Goal: Communication & Community: Answer question/provide support

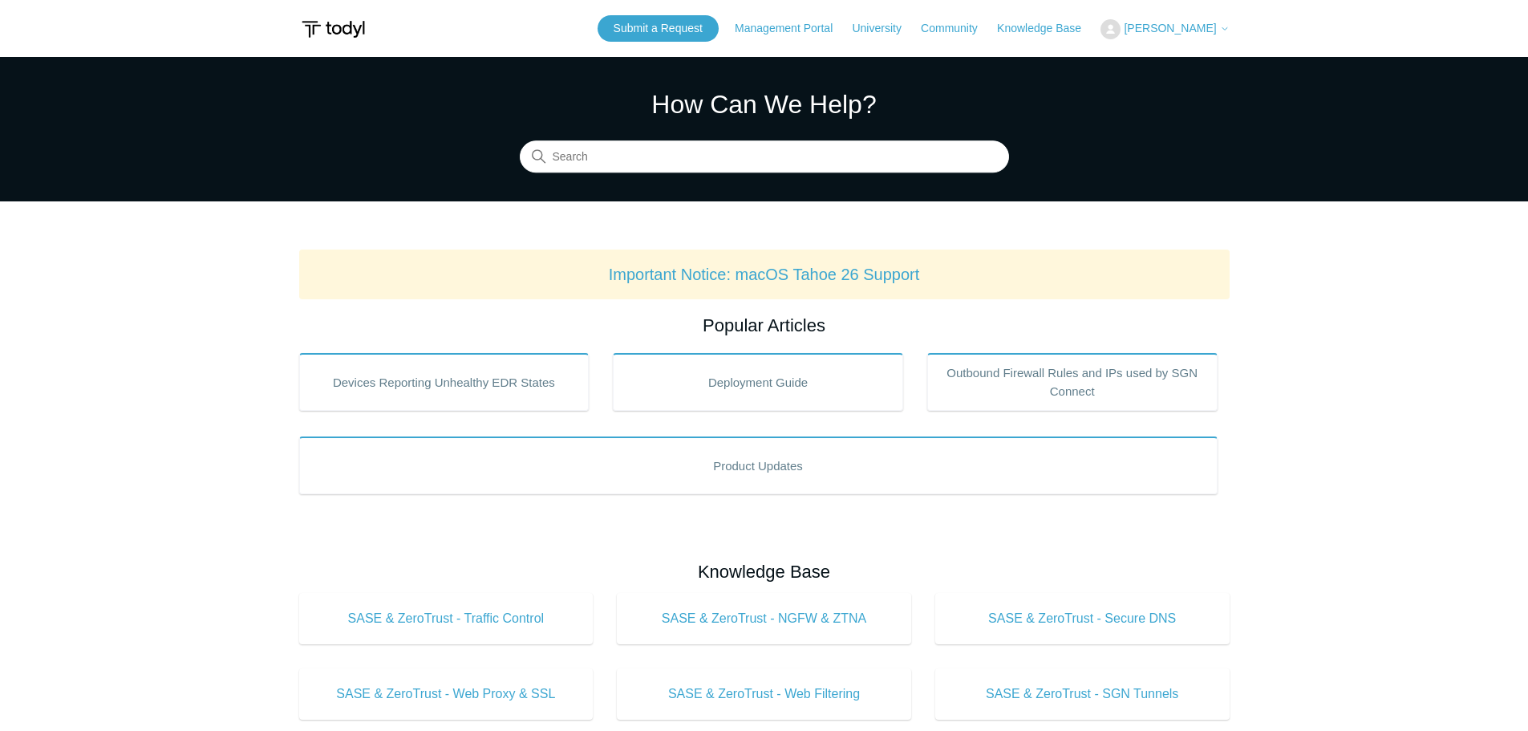
click at [1184, 24] on span "[PERSON_NAME]" at bounding box center [1170, 28] width 92 height 13
click at [1199, 67] on link "My Support Requests" at bounding box center [1180, 63] width 156 height 28
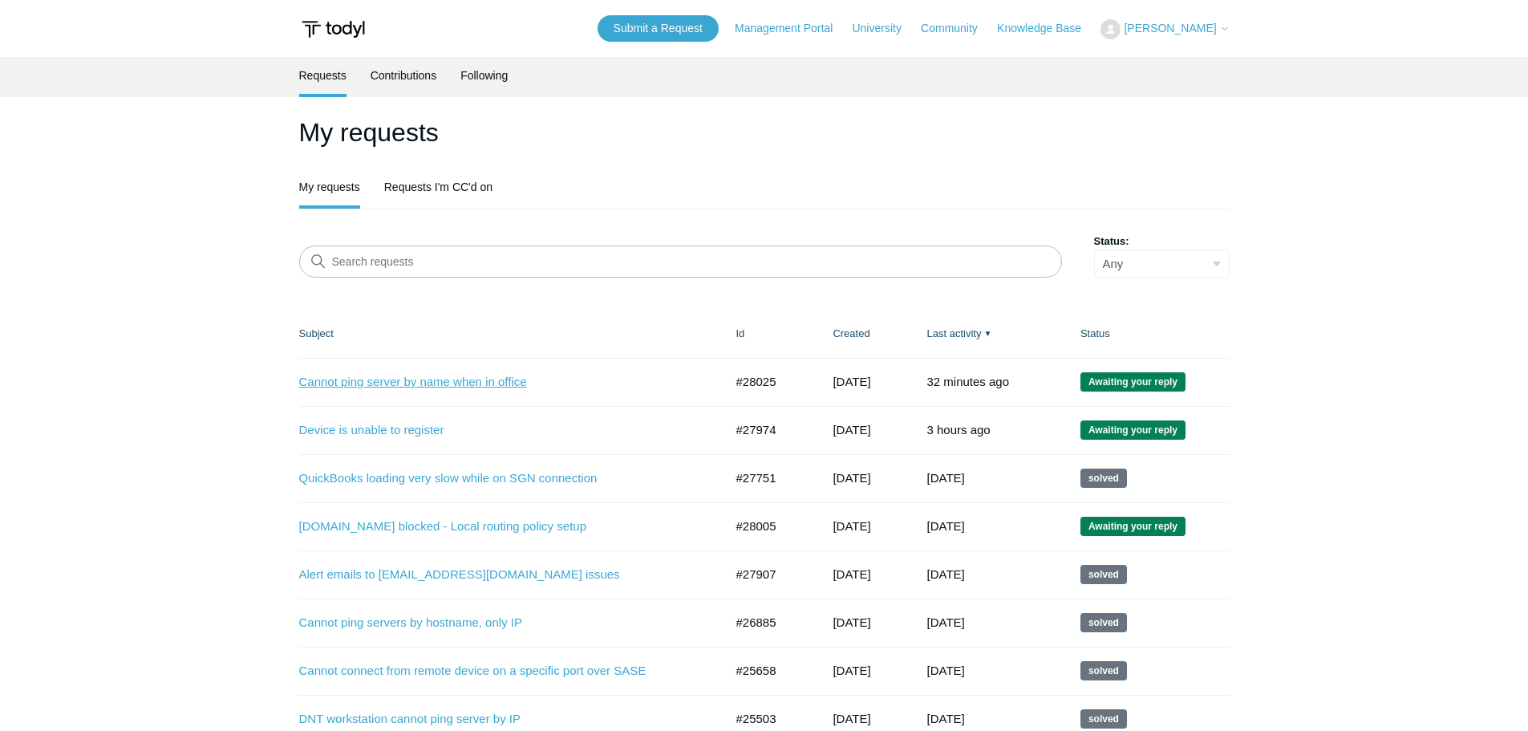
click at [373, 373] on link "Cannot ping server by name when in office" at bounding box center [499, 382] width 401 height 18
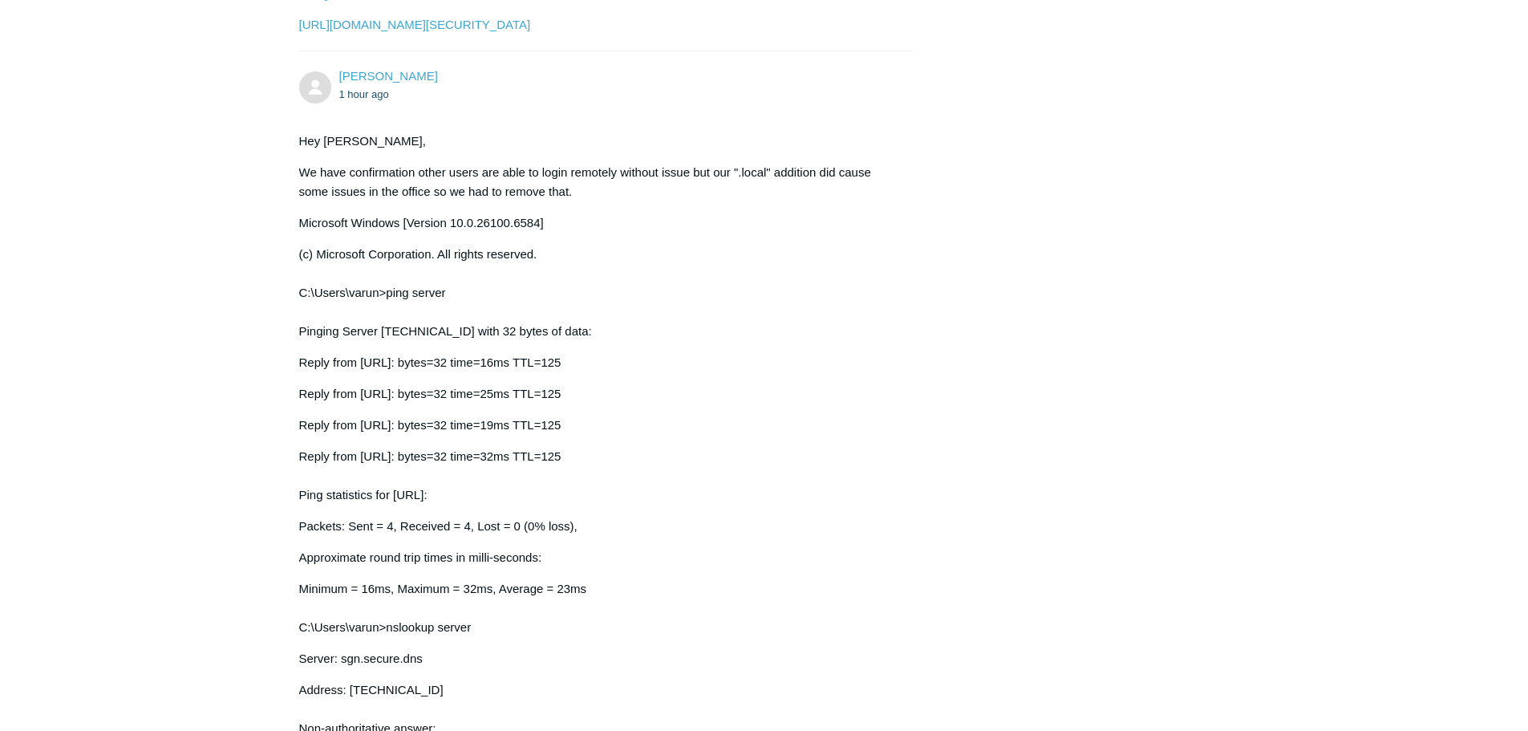
scroll to position [3486, 0]
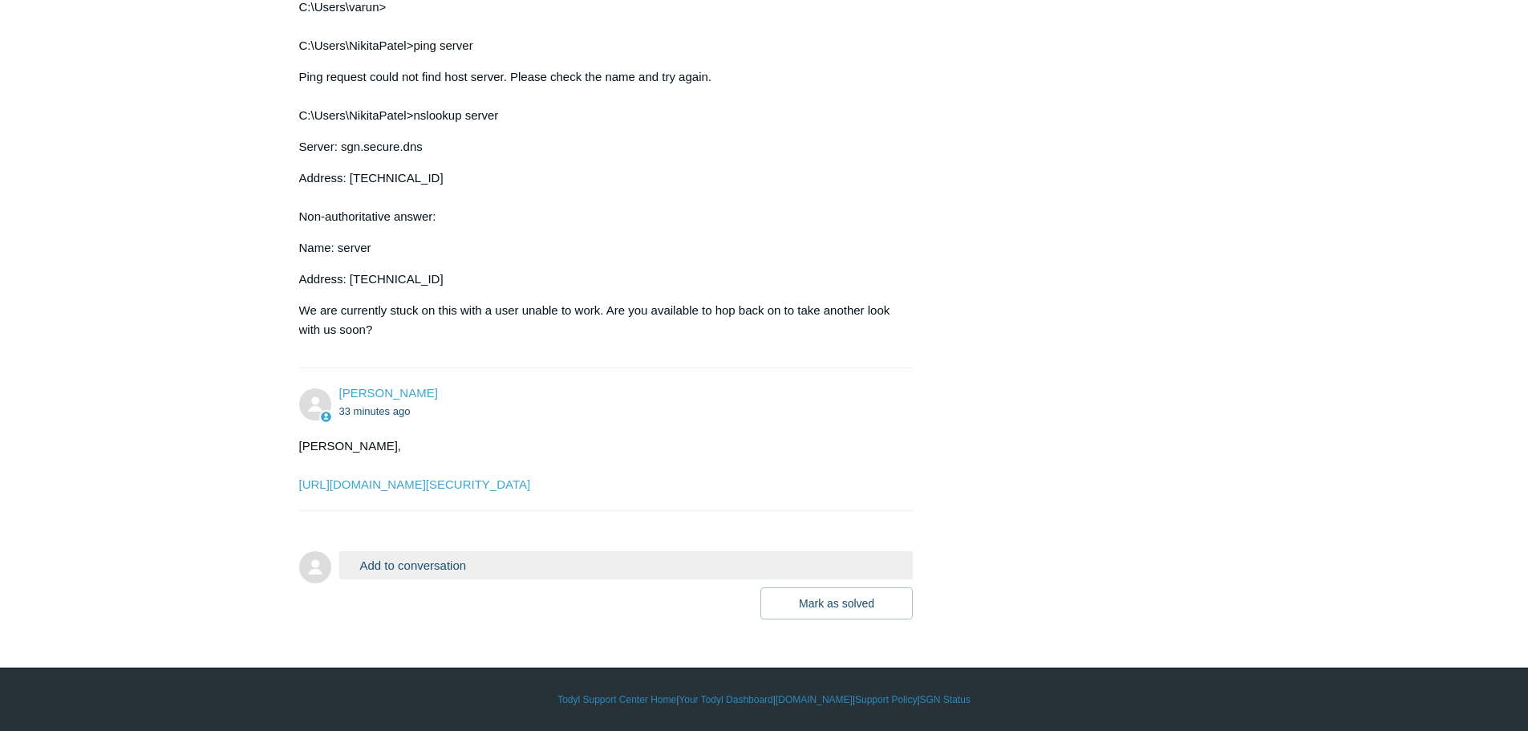
click at [404, 560] on button "Add to conversation" at bounding box center [626, 565] width 574 height 28
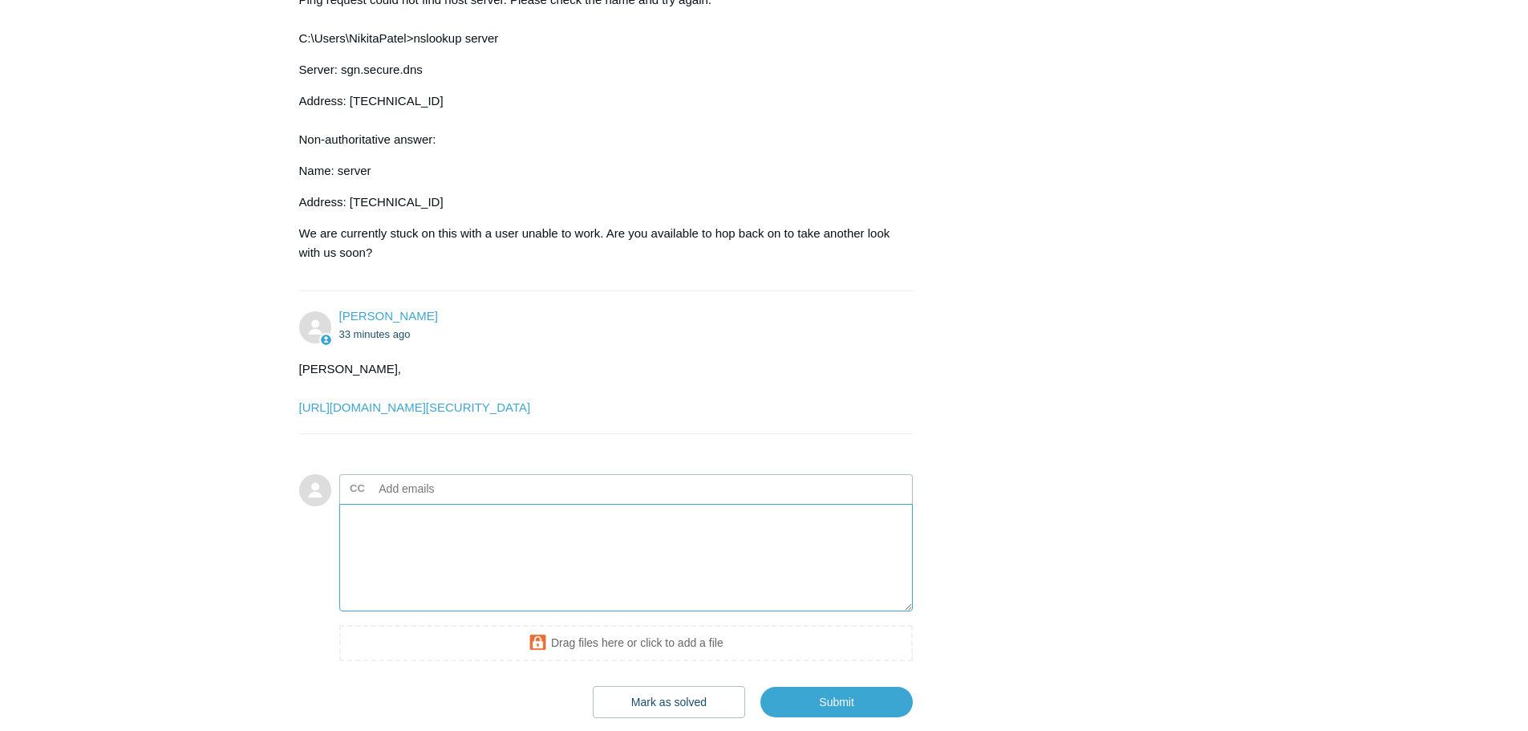
scroll to position [3646, 0]
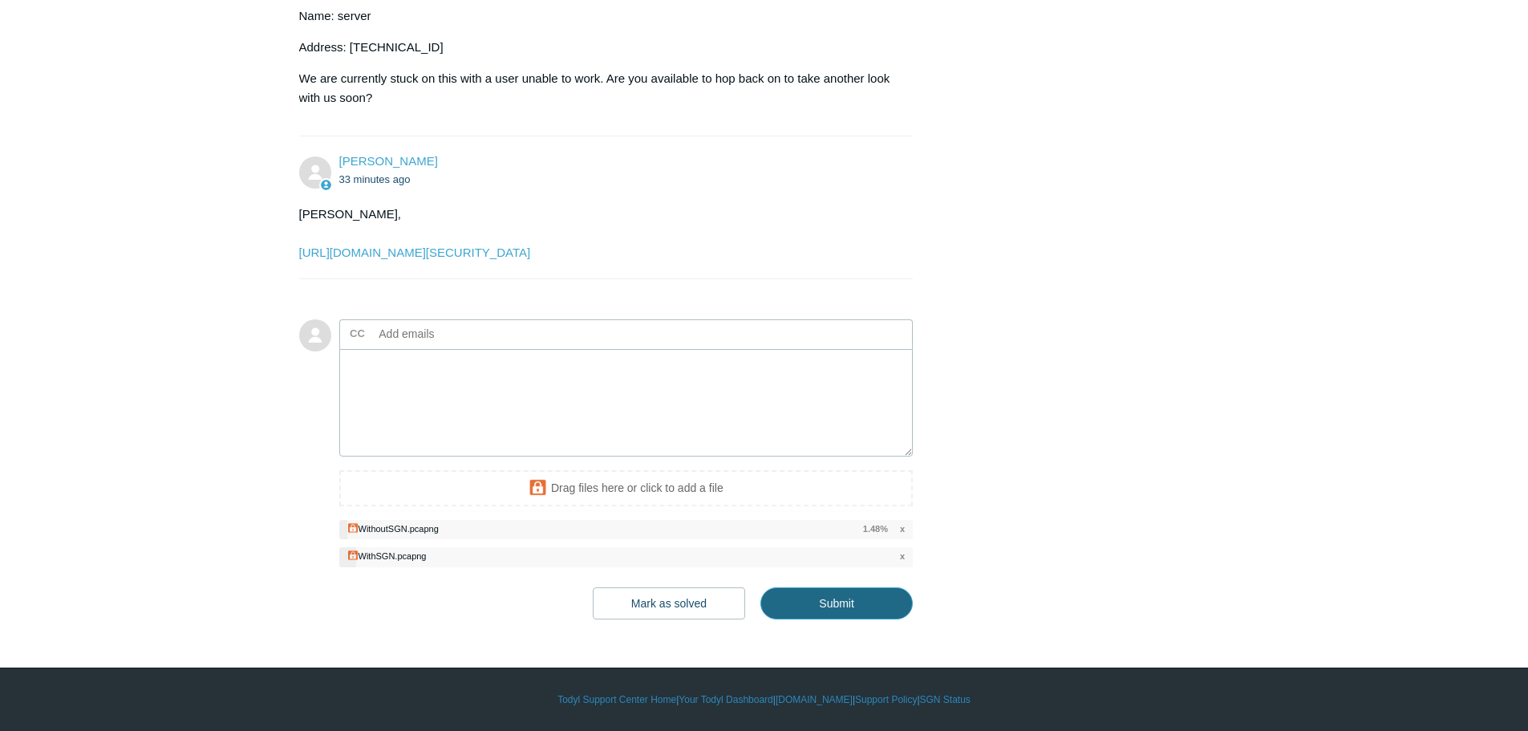
drag, startPoint x: 841, startPoint y: 668, endPoint x: 814, endPoint y: 668, distance: 26.5
click at [840, 619] on input "Submit" at bounding box center [837, 603] width 152 height 32
click at [872, 619] on input "Submit" at bounding box center [837, 603] width 152 height 32
type textarea "This ticket includes a secure attachment. Use this link to access the attached …"
